Goal: Communication & Community: Share content

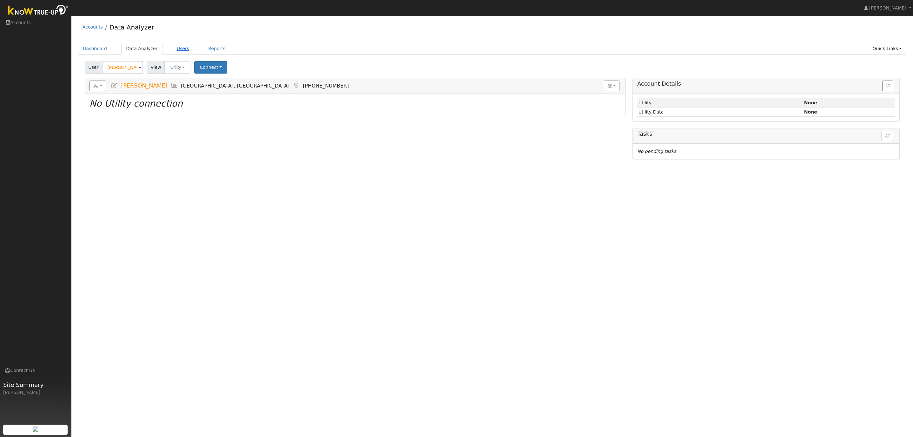
click at [178, 47] on link "Users" at bounding box center [183, 49] width 22 height 12
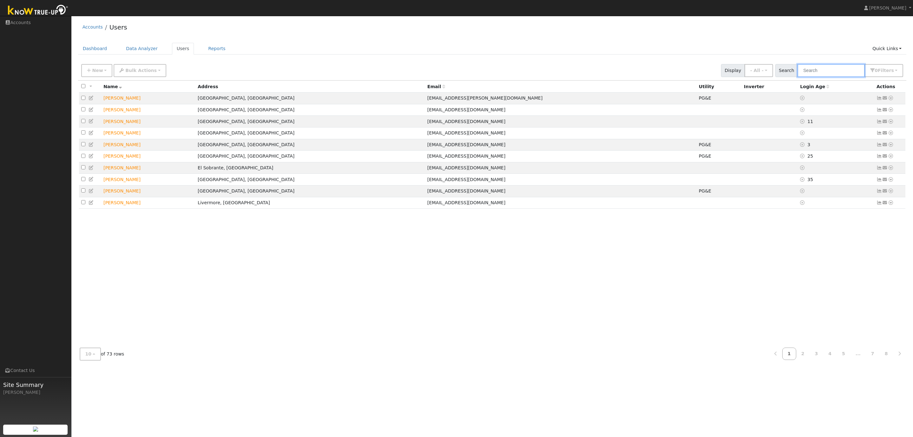
click at [824, 74] on input "text" at bounding box center [830, 70] width 67 height 13
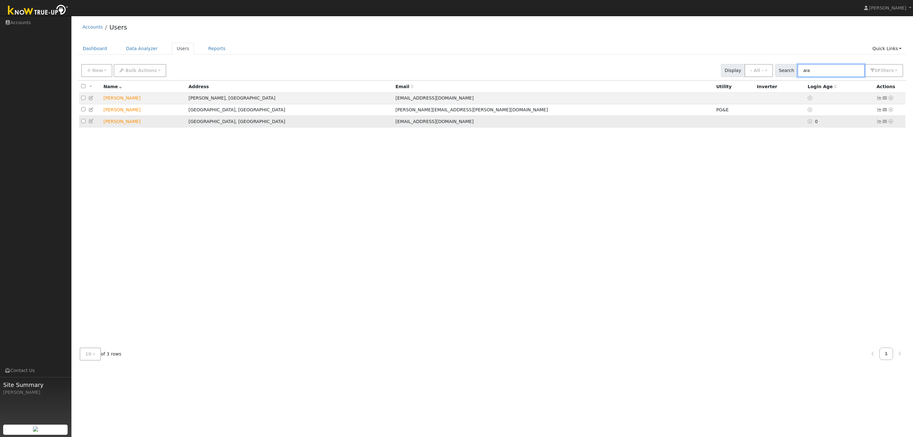
type input "ara"
click at [885, 122] on icon at bounding box center [885, 121] width 6 height 4
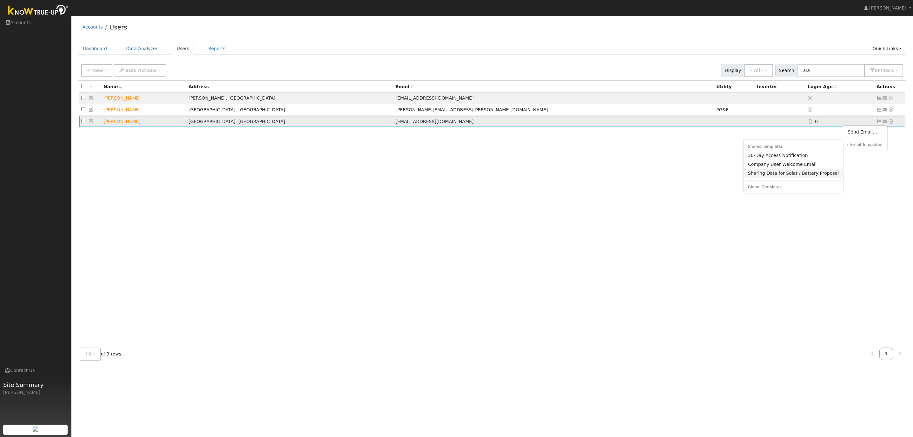
click at [781, 174] on link "Sharing Data for Solar / Battery Proposal" at bounding box center [793, 173] width 100 height 9
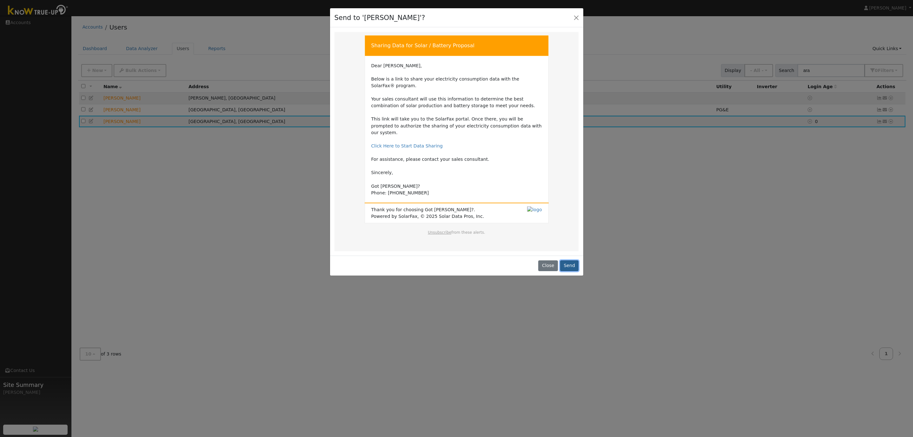
click at [569, 260] on button "Send" at bounding box center [569, 265] width 19 height 11
